Goal: Transaction & Acquisition: Purchase product/service

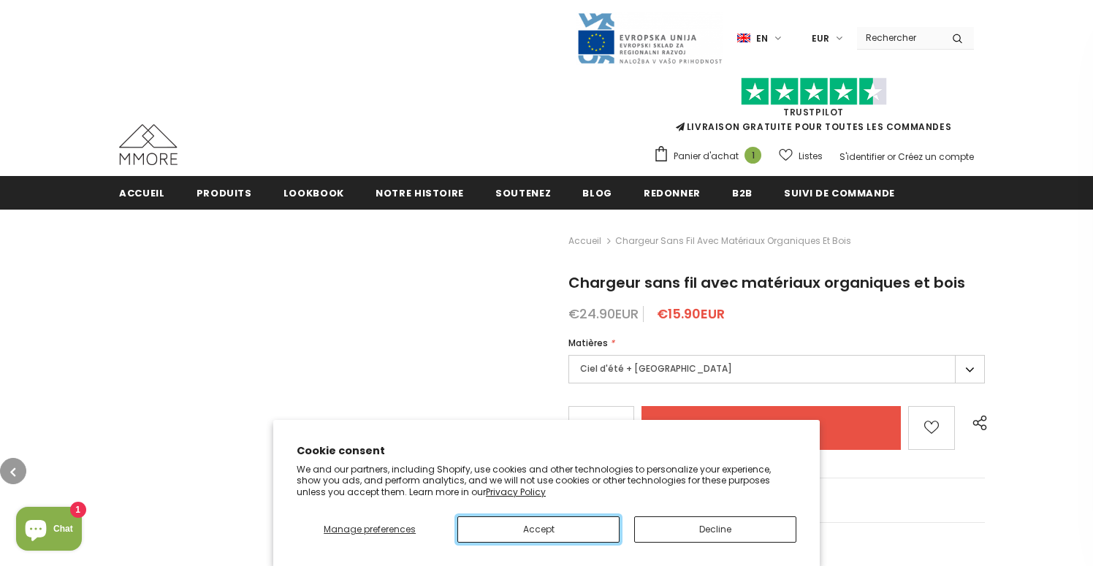
click at [538, 529] on button "Accept" at bounding box center [538, 530] width 162 height 26
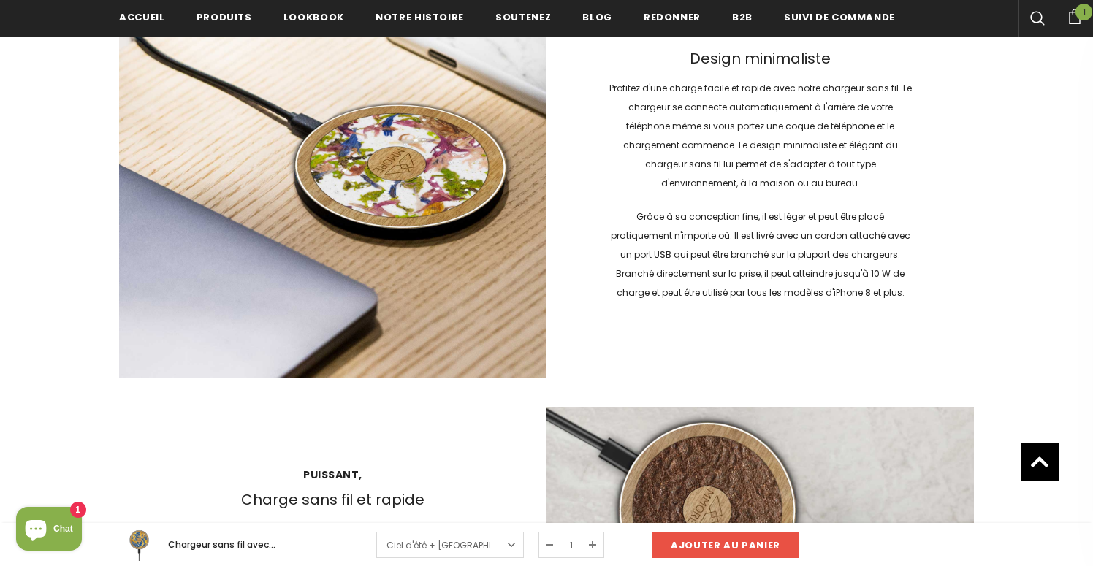
scroll to position [1699, 0]
